Goal: Find specific page/section

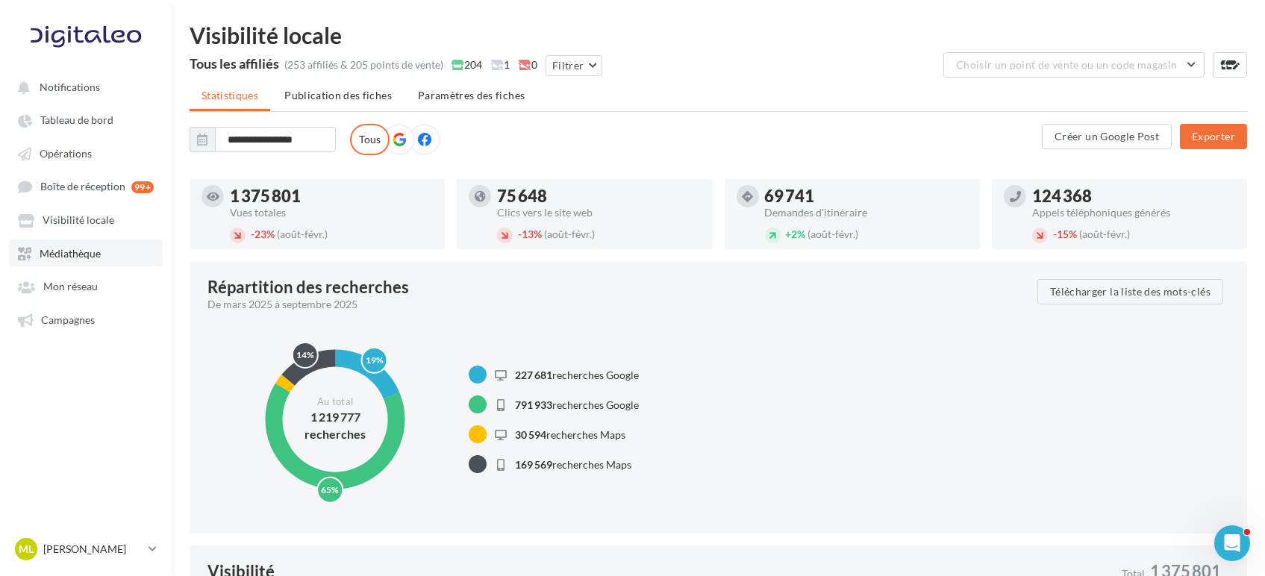
click at [56, 255] on span "Médiathèque" at bounding box center [70, 253] width 61 height 13
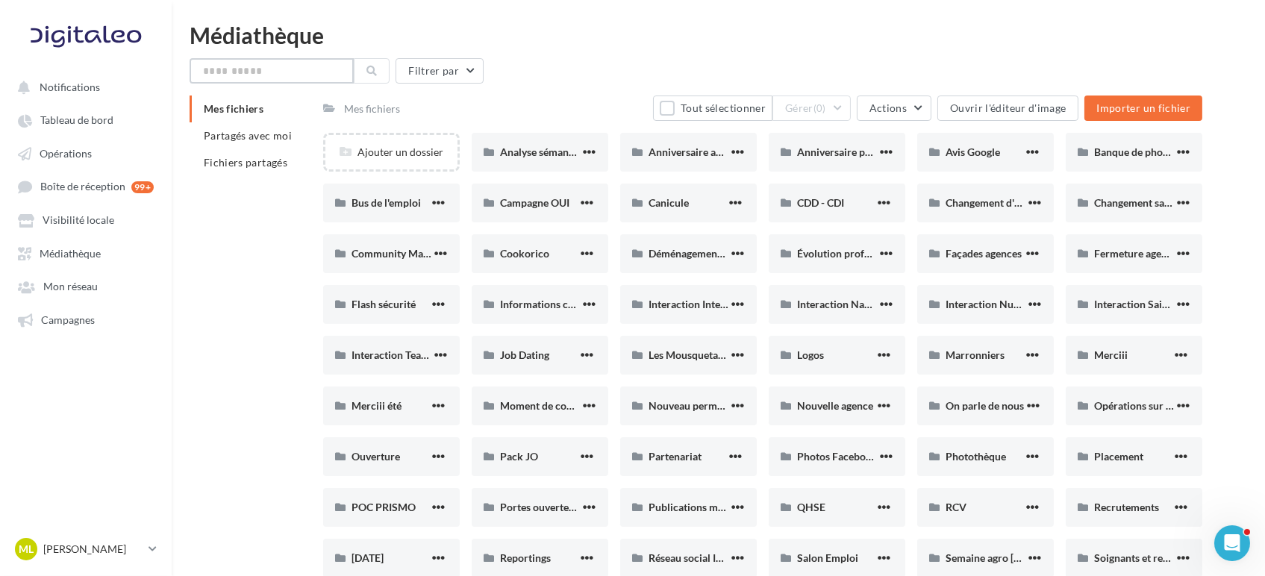
click at [305, 75] on input "text" at bounding box center [272, 70] width 164 height 25
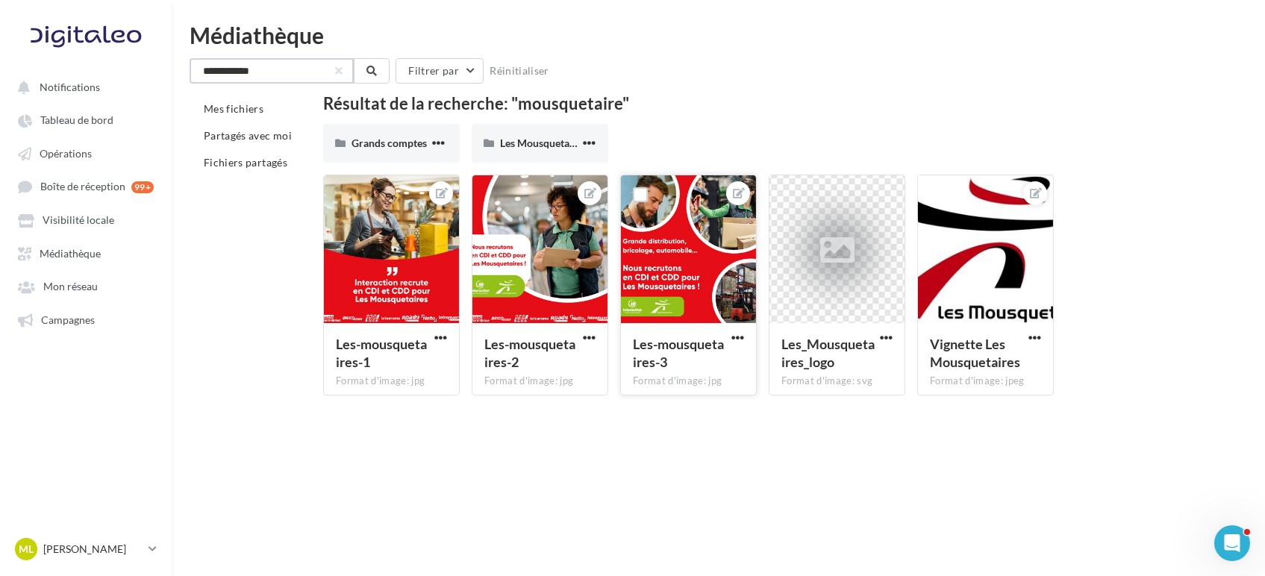
type input "**********"
click at [691, 270] on div at bounding box center [688, 249] width 135 height 149
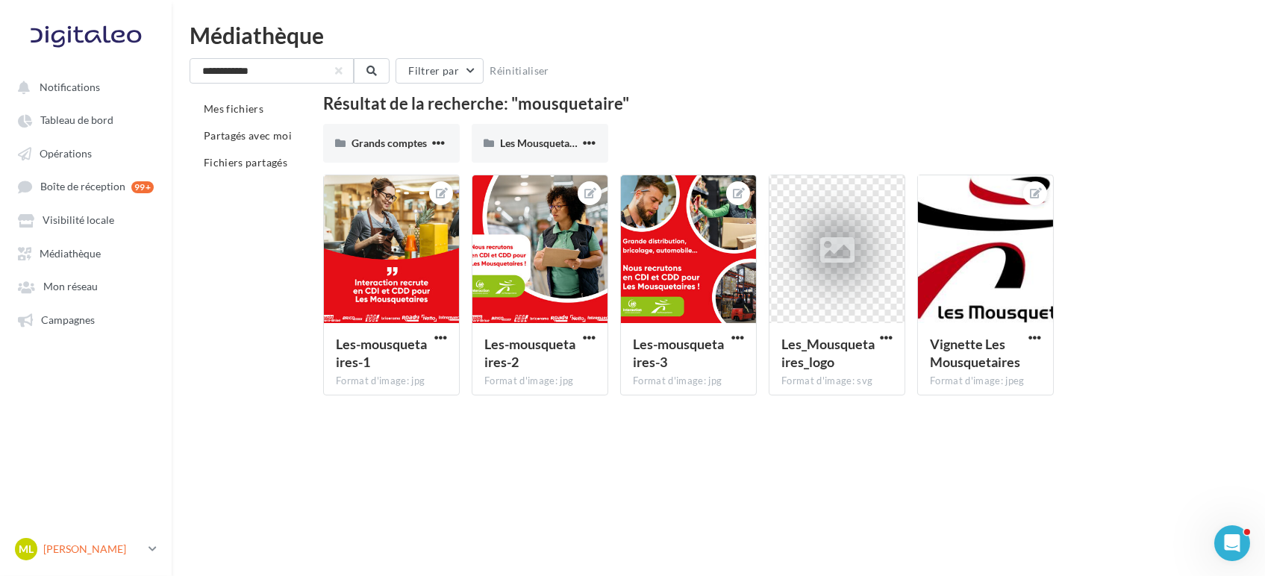
click at [110, 537] on link "ML [PERSON_NAME] gest-leraymartin" at bounding box center [86, 549] width 148 height 28
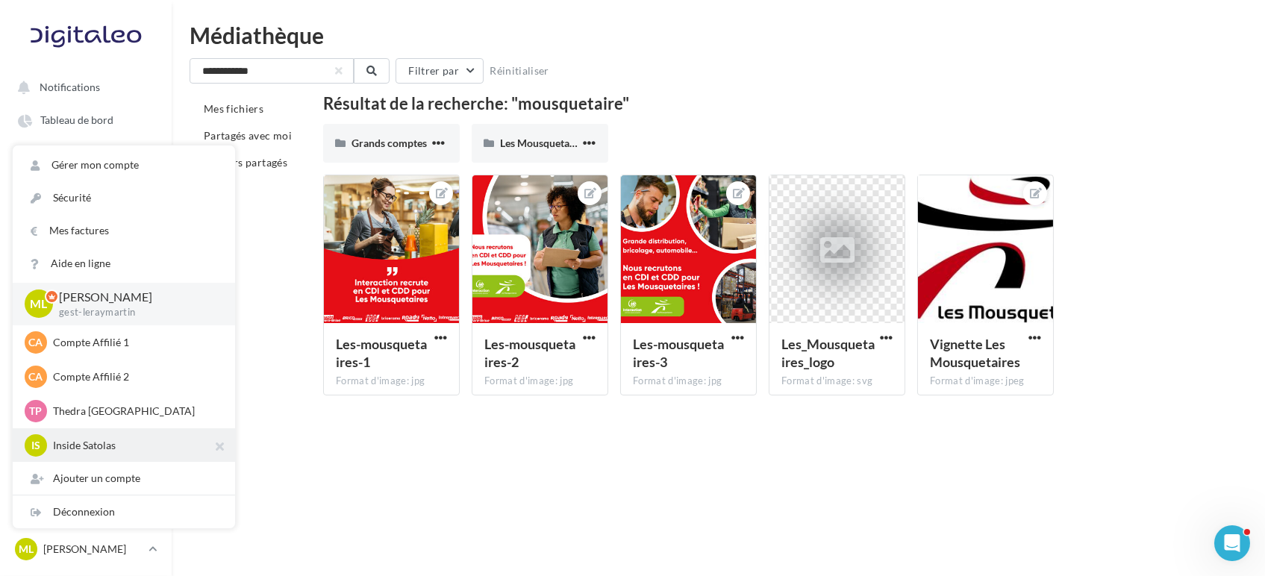
click at [125, 440] on p "Inside Satolas" at bounding box center [135, 445] width 164 height 15
